Goal: Information Seeking & Learning: Learn about a topic

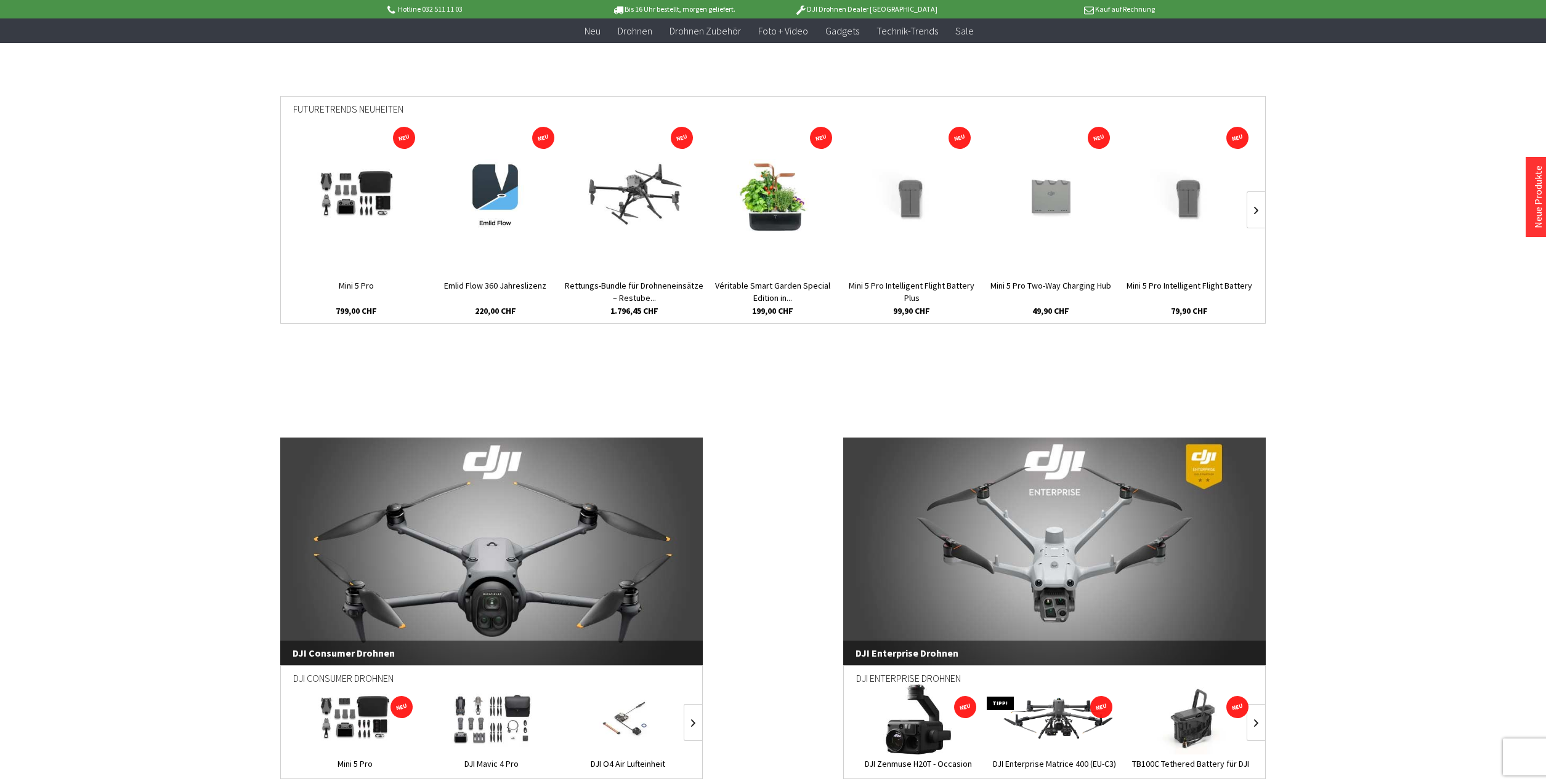
scroll to position [1023, 0]
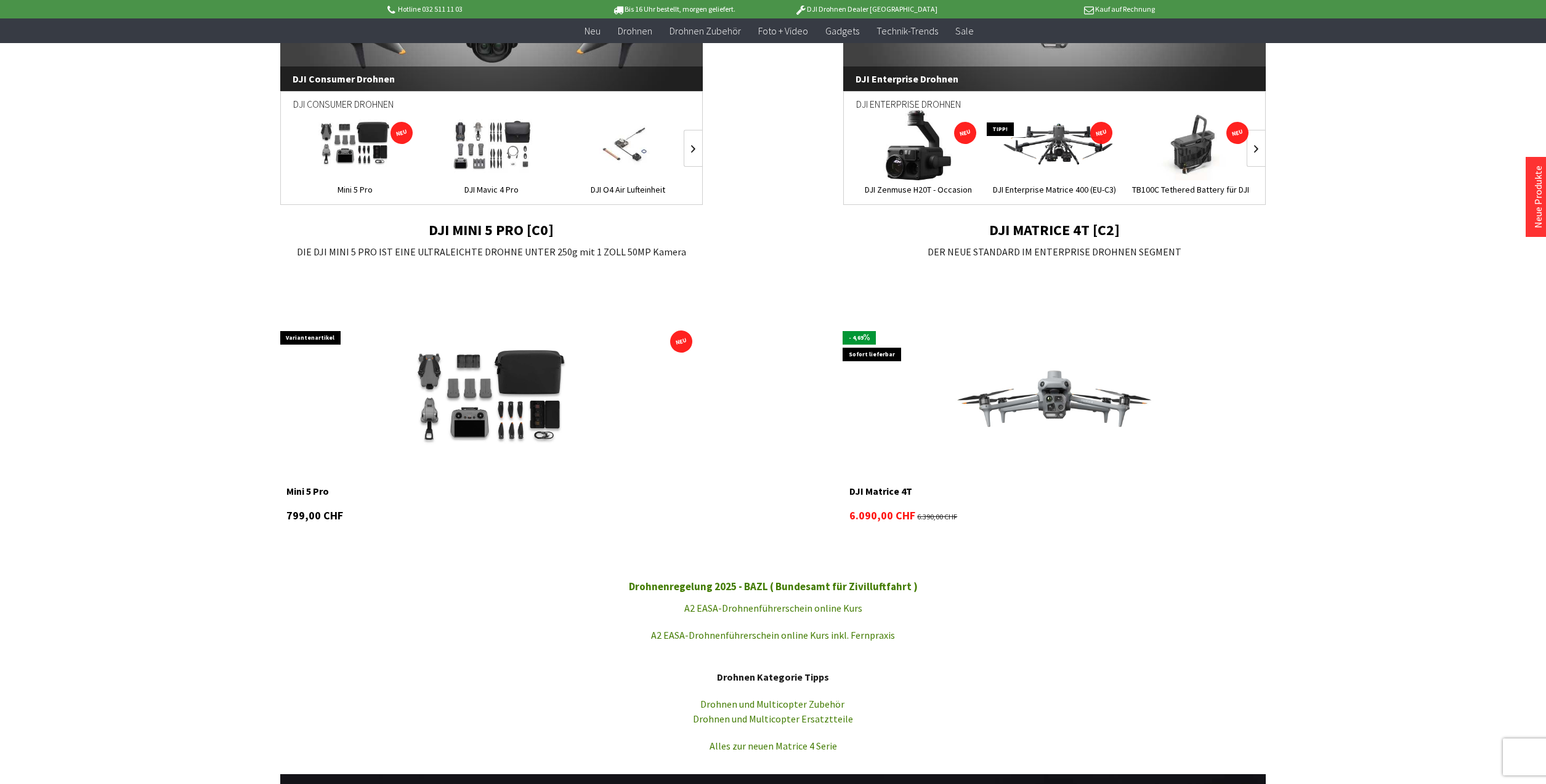
click at [1055, 397] on img at bounding box center [1054, 400] width 268 height 151
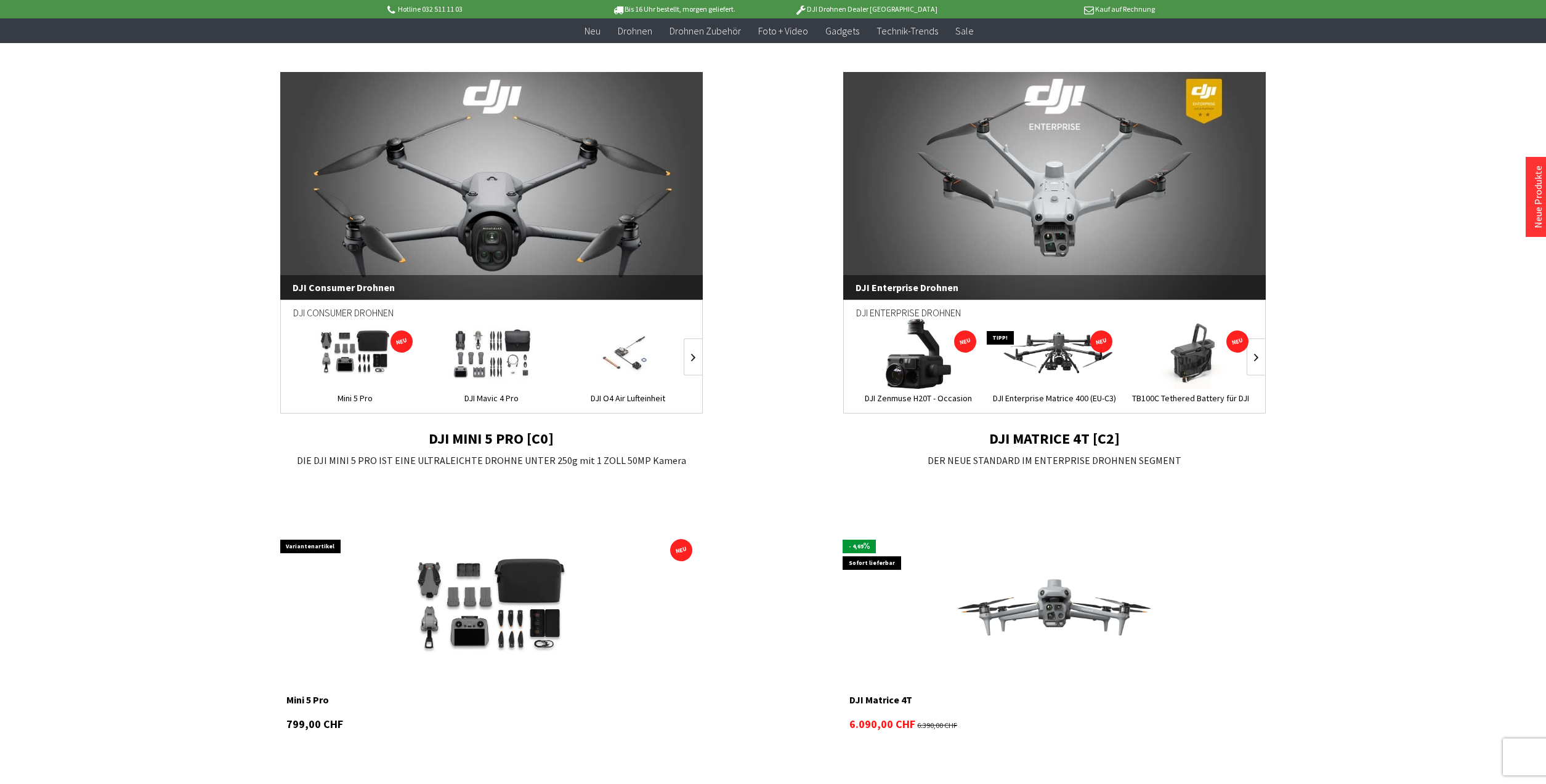
scroll to position [735, 0]
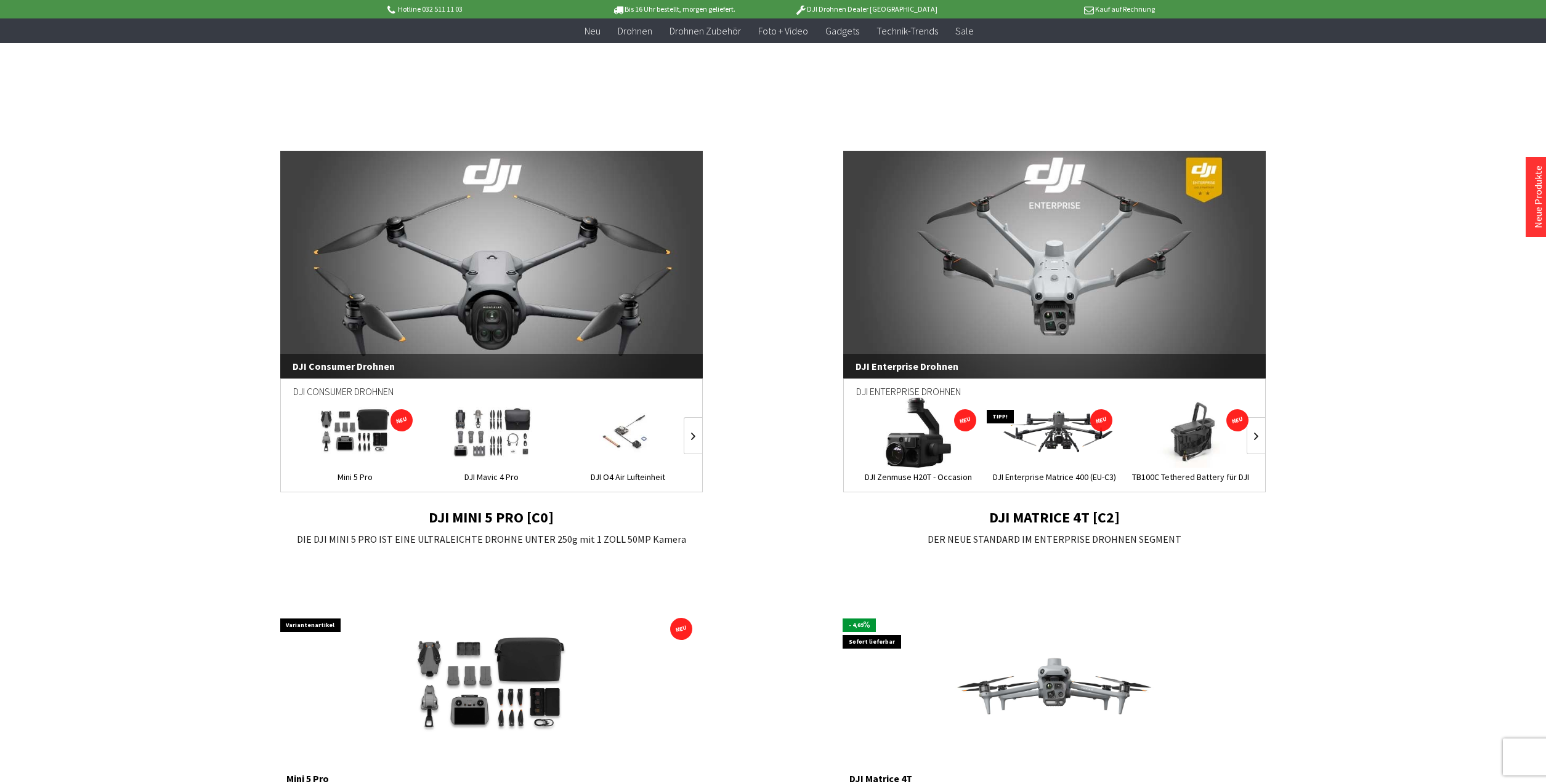
click at [1060, 274] on link "DJI Enterprise Drohnen" at bounding box center [1054, 264] width 423 height 228
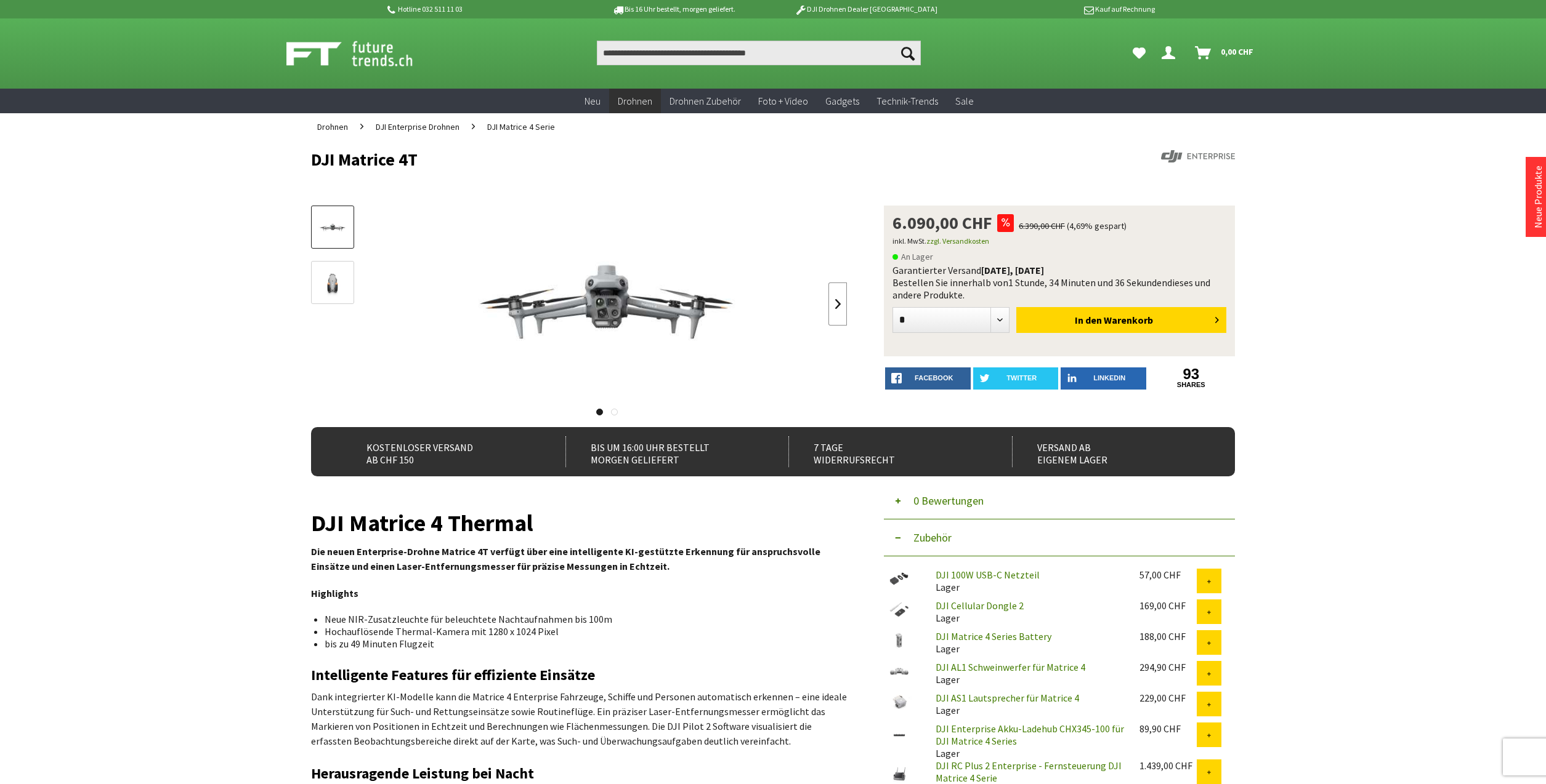
click at [836, 303] on link at bounding box center [837, 304] width 19 height 43
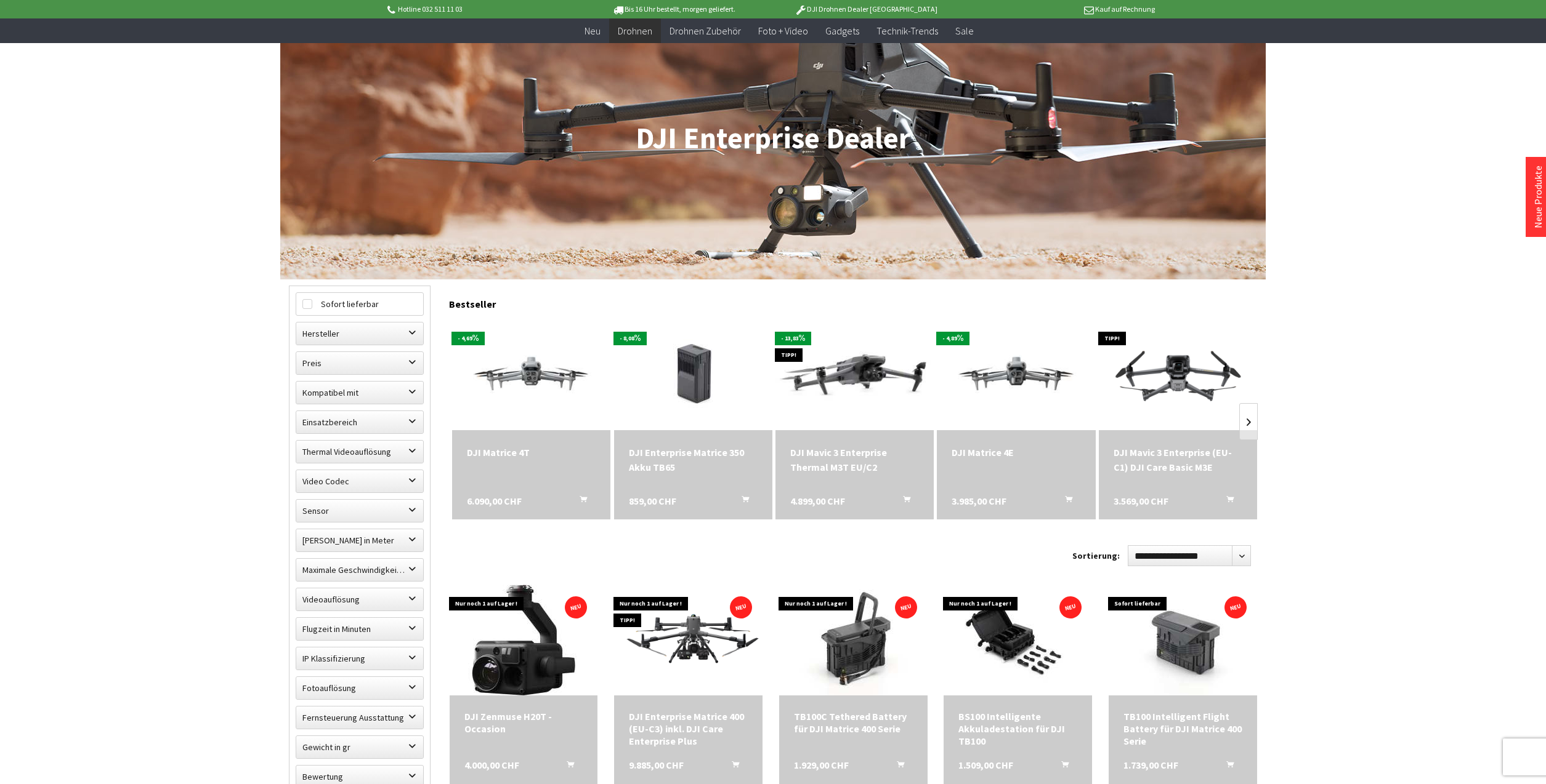
scroll to position [144, 0]
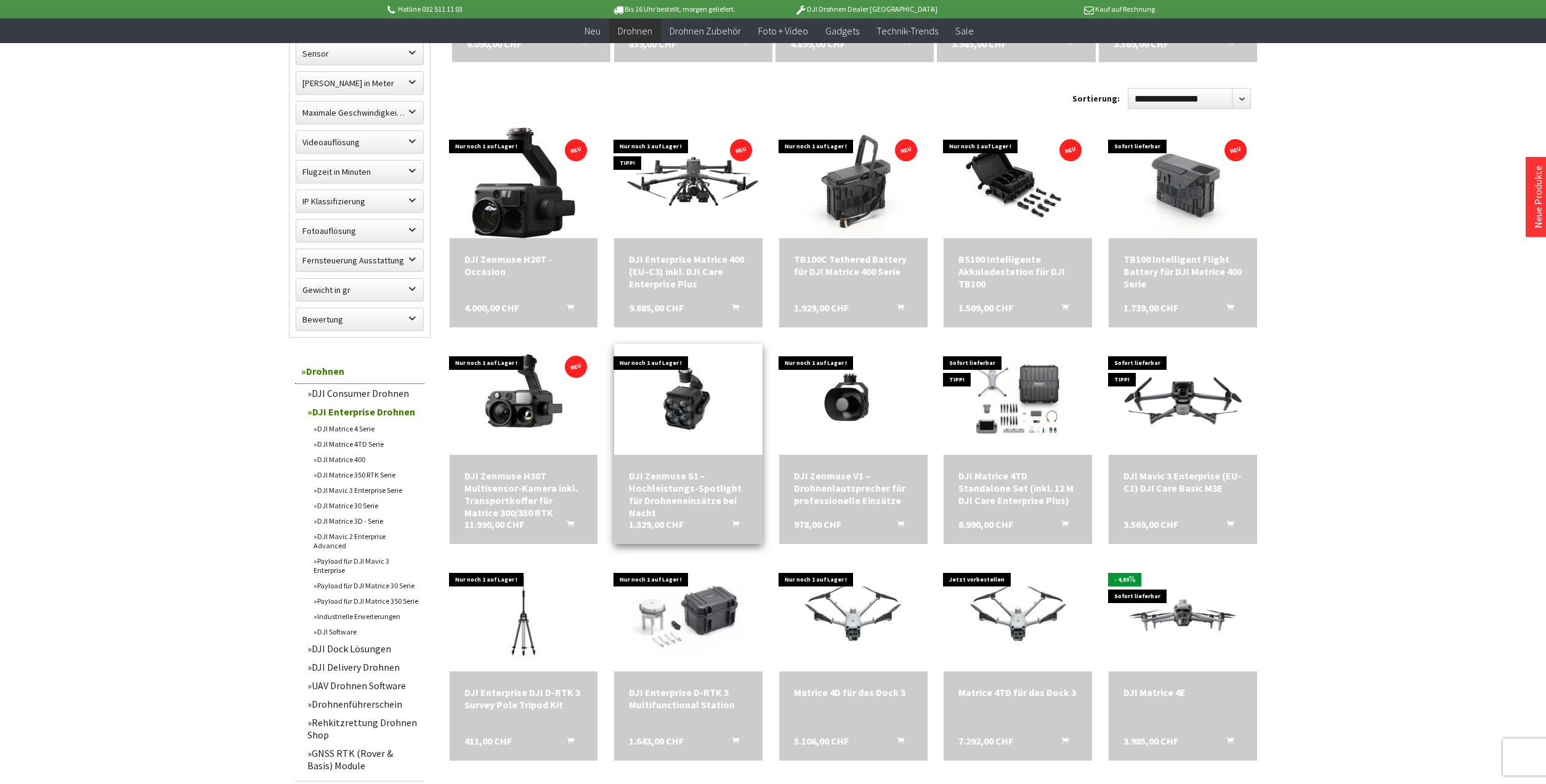
scroll to position [718, 0]
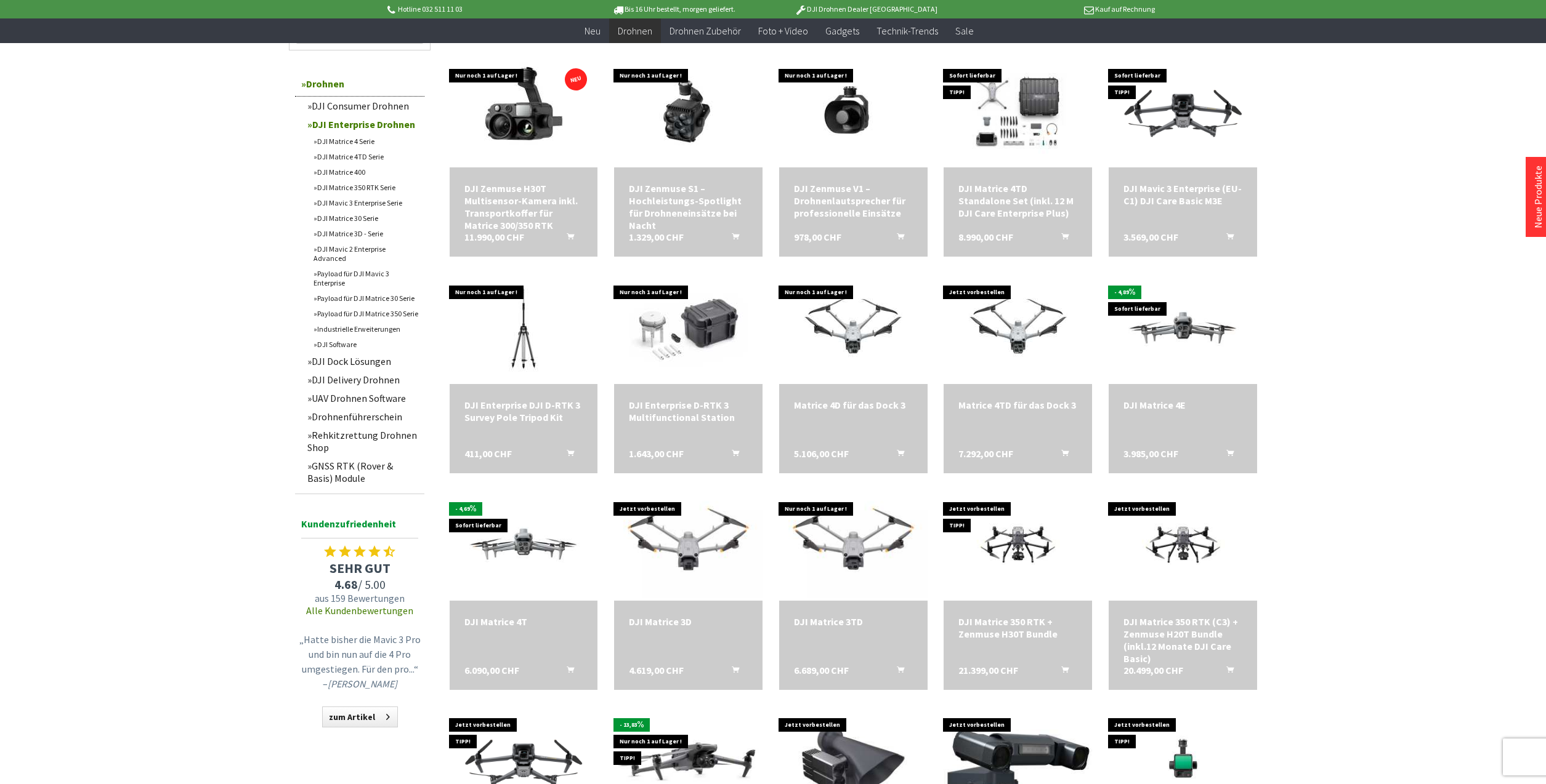
scroll to position [1005, 0]
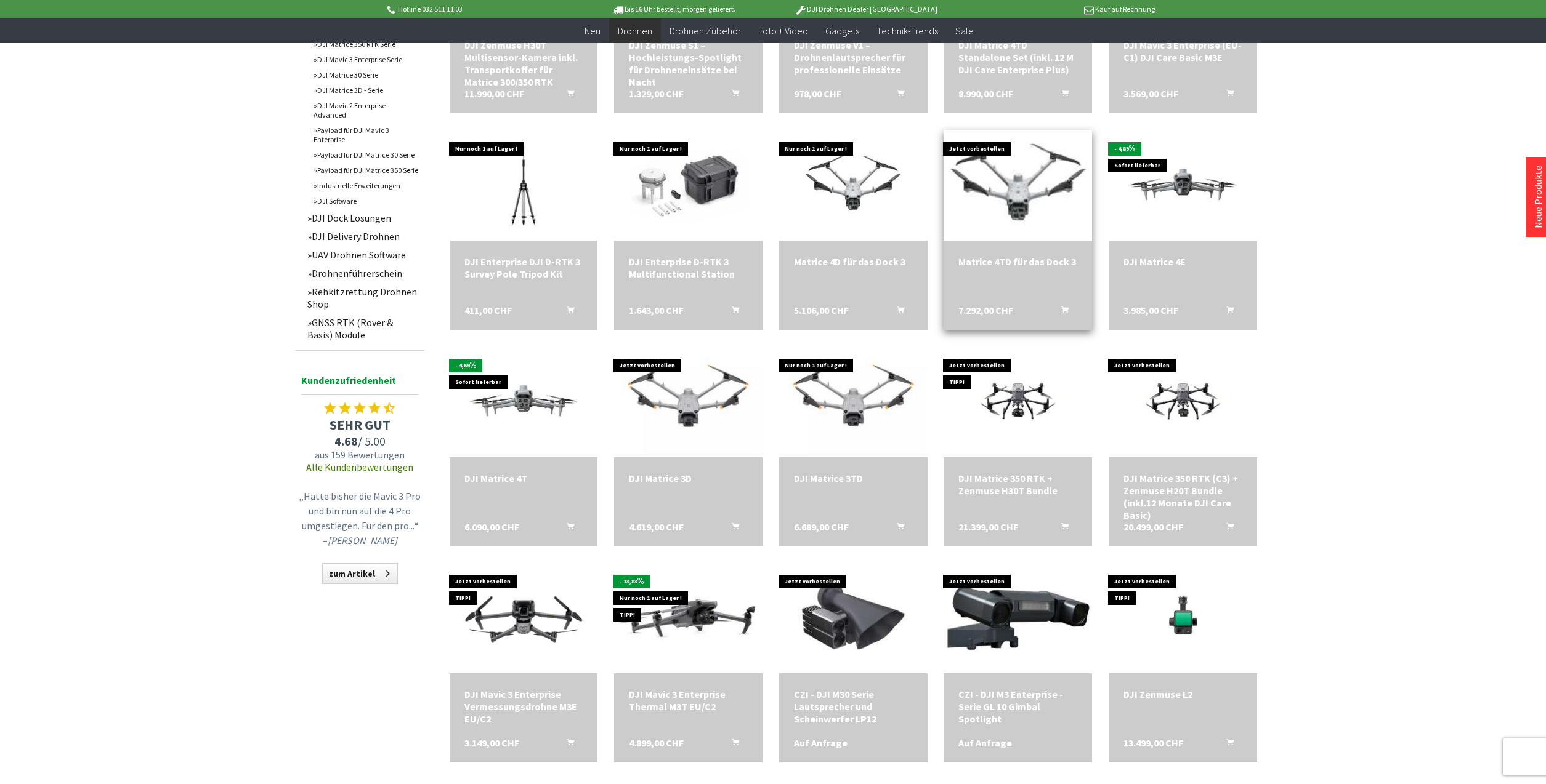
click at [1013, 185] on img at bounding box center [1018, 185] width 207 height 155
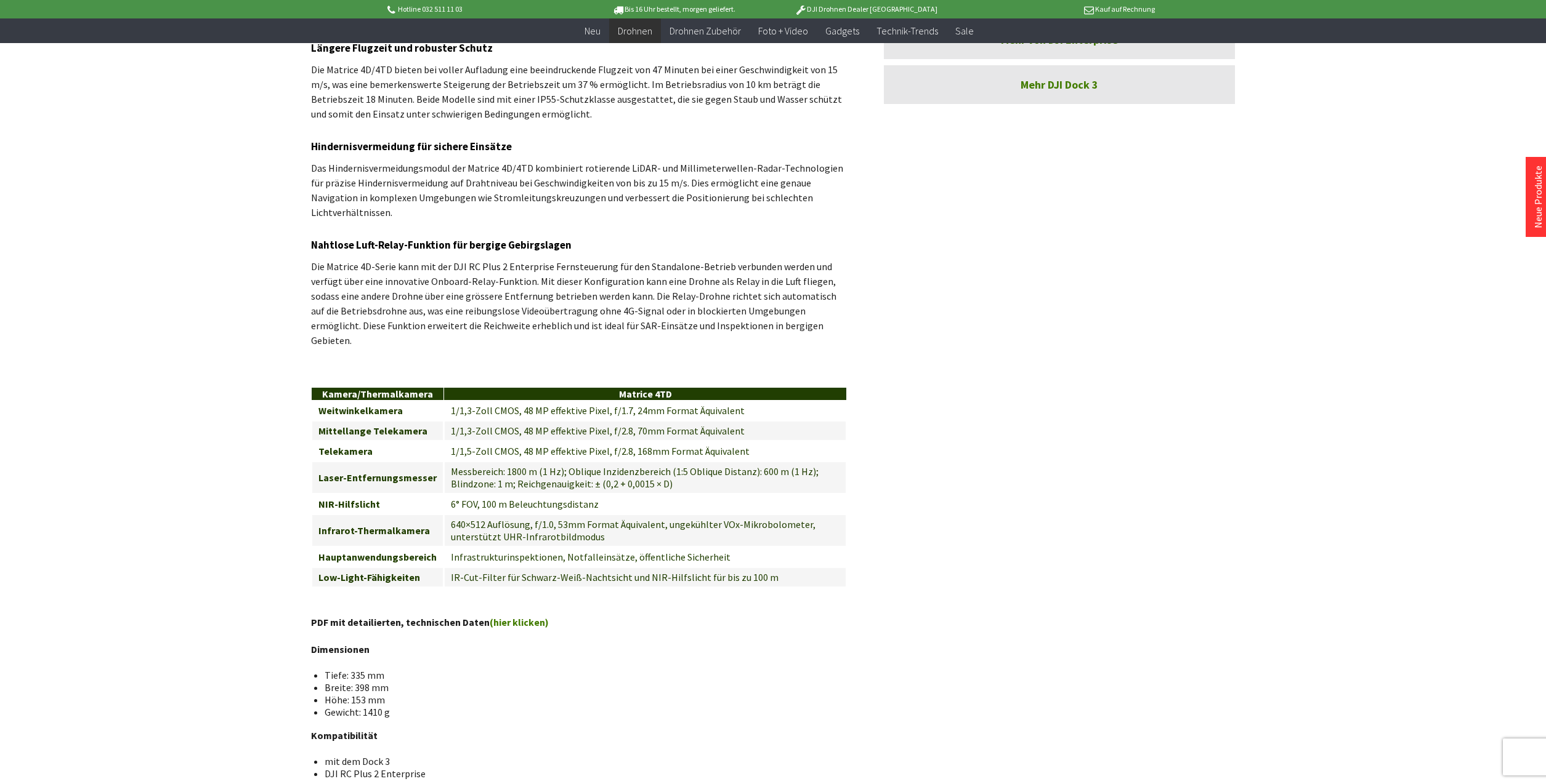
scroll to position [1149, 0]
